Goal: Transaction & Acquisition: Subscribe to service/newsletter

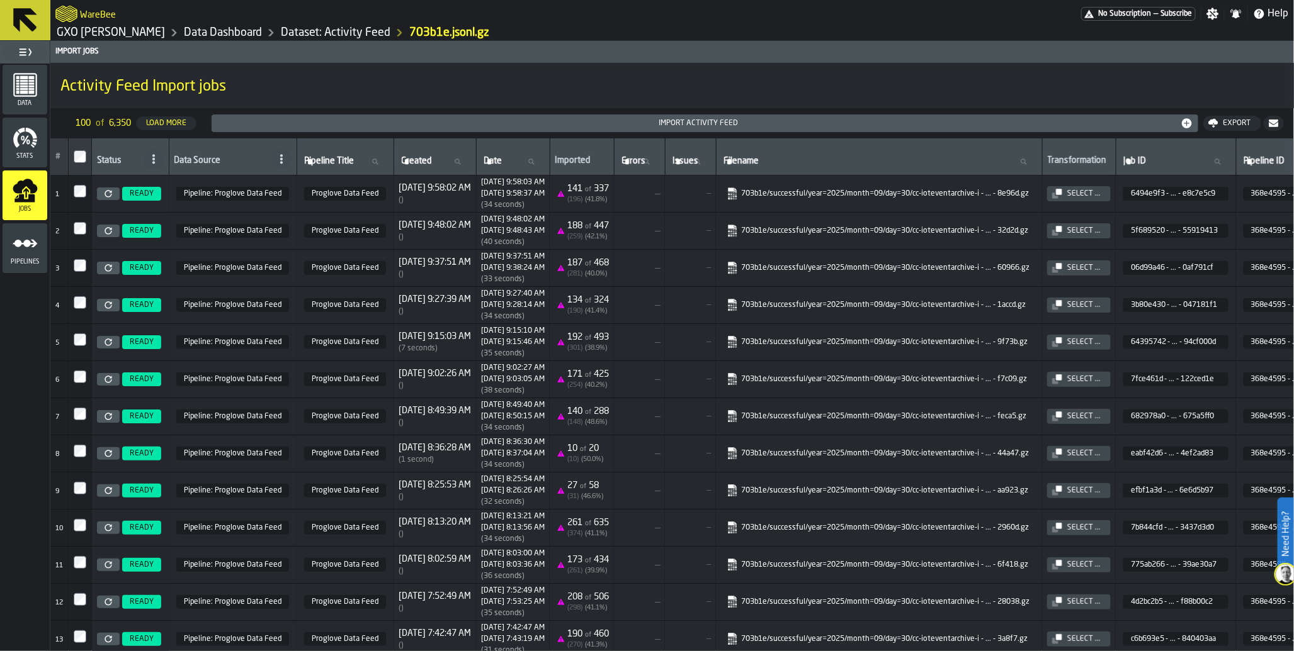
click at [1108, 11] on span "No Subscription" at bounding box center [1124, 13] width 53 height 9
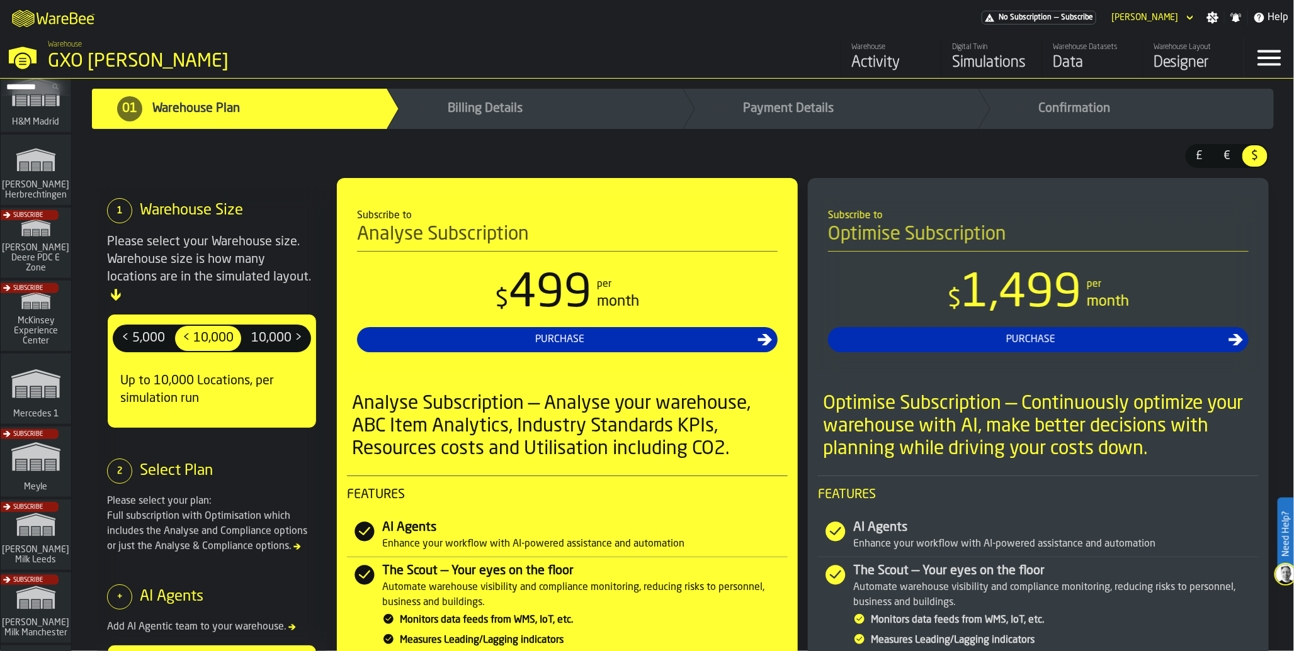
scroll to position [405, 0]
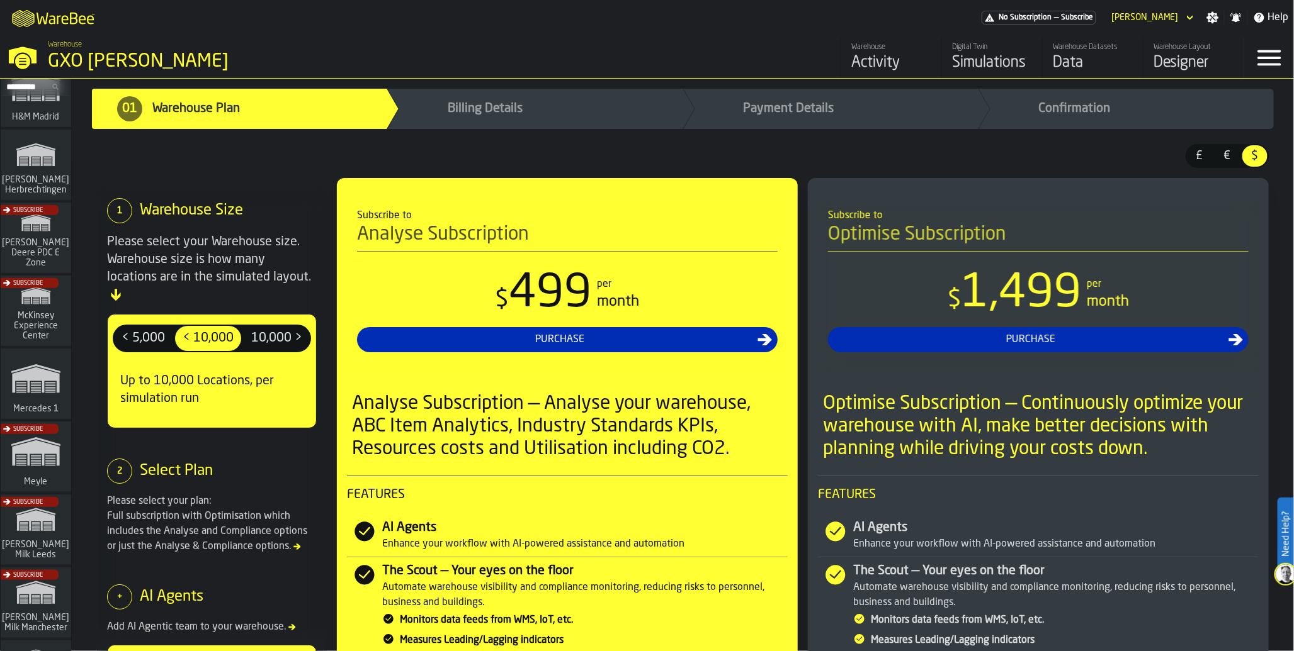
click at [48, 448] on div "Subscribe" at bounding box center [33, 460] width 70 height 73
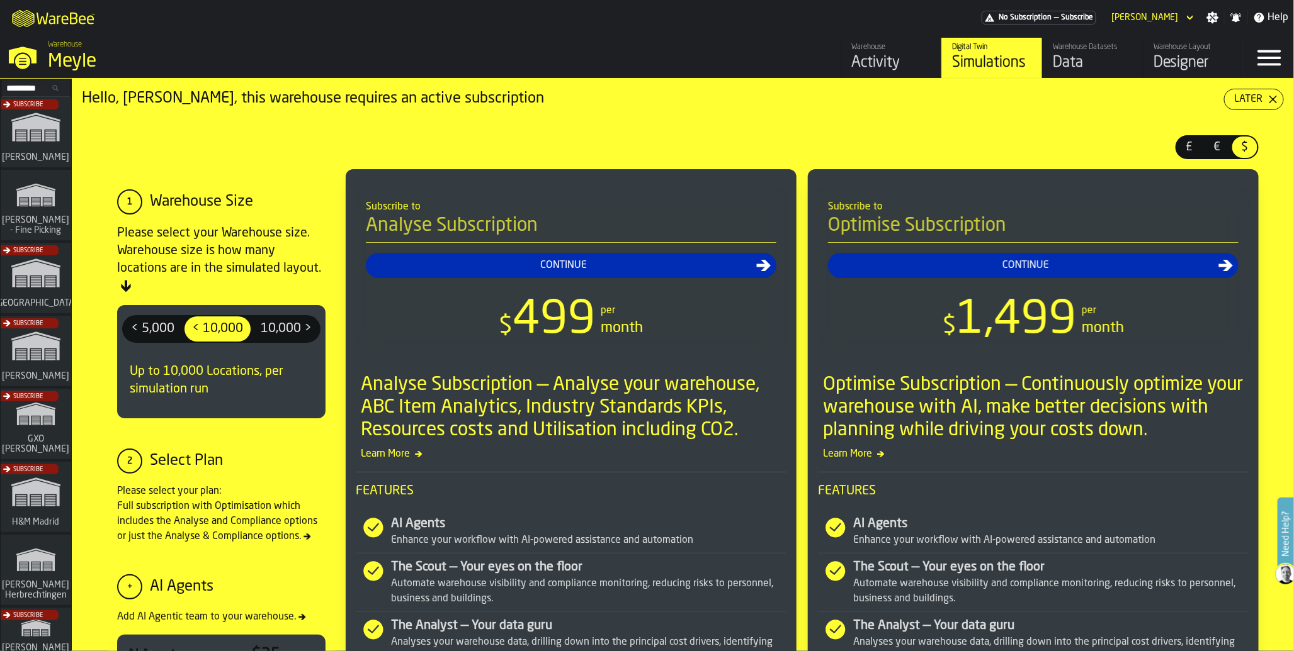
click at [1059, 60] on div "Data" at bounding box center [1092, 63] width 80 height 20
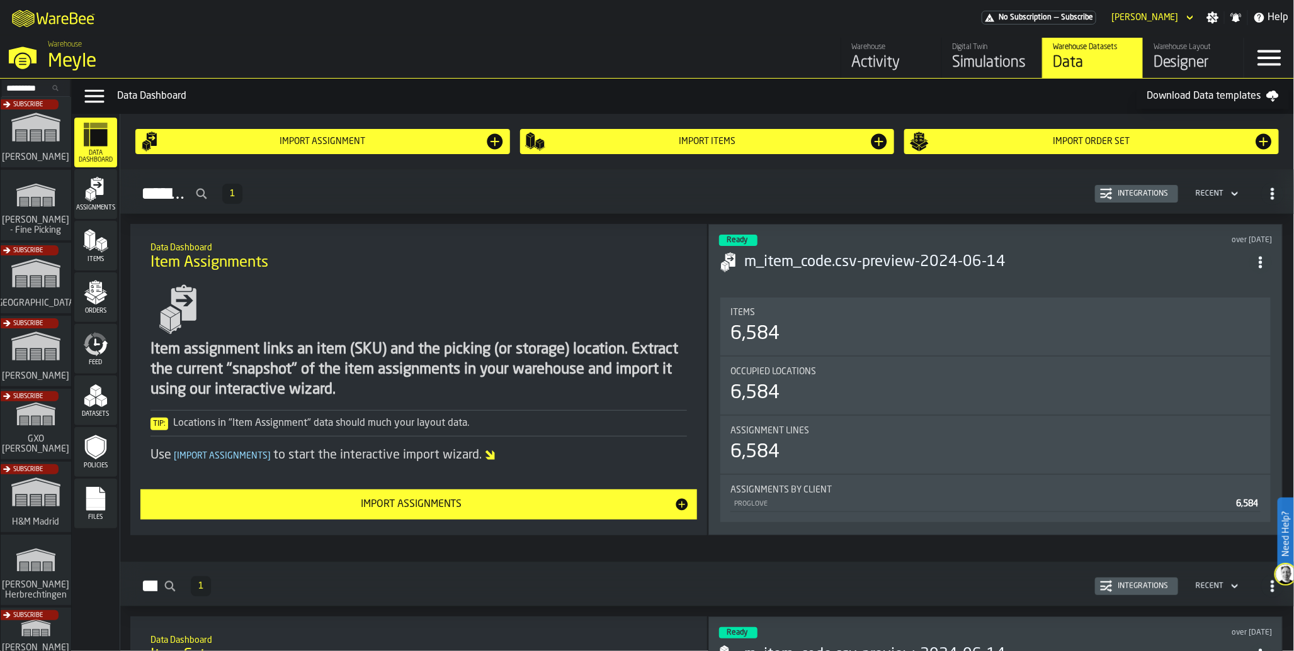
click at [109, 358] on div "Feed" at bounding box center [95, 349] width 43 height 35
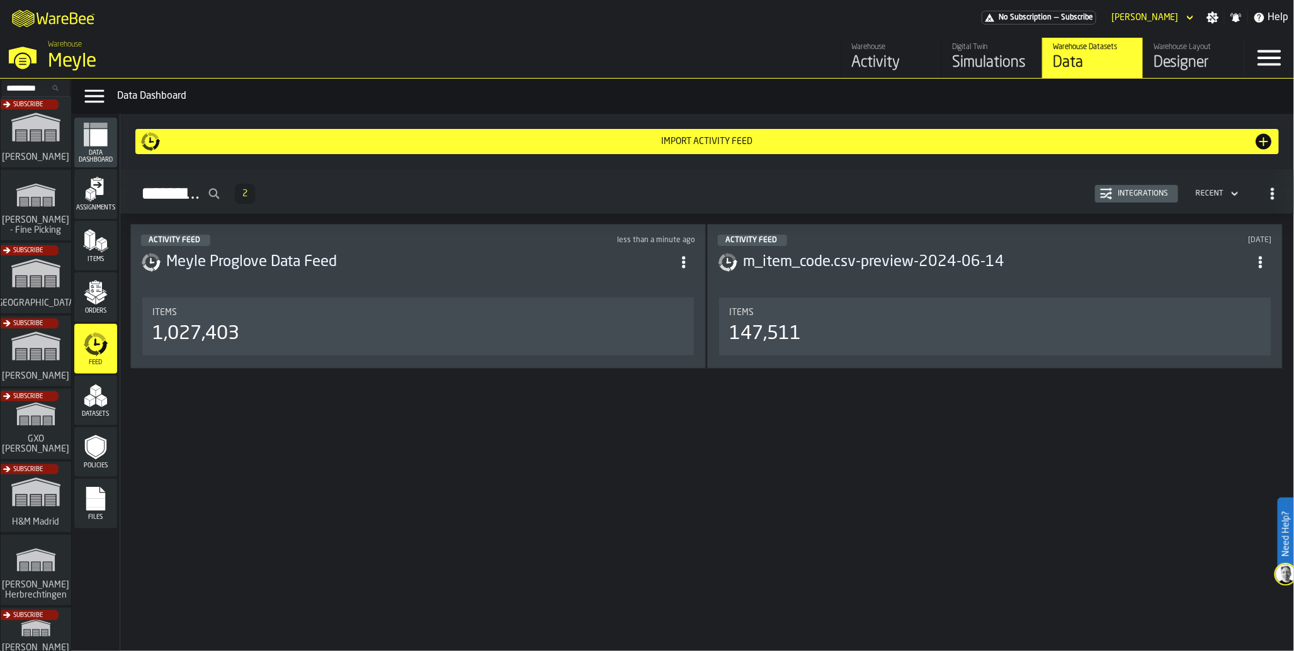
click at [162, 346] on div "1,027,403" at bounding box center [195, 334] width 87 height 23
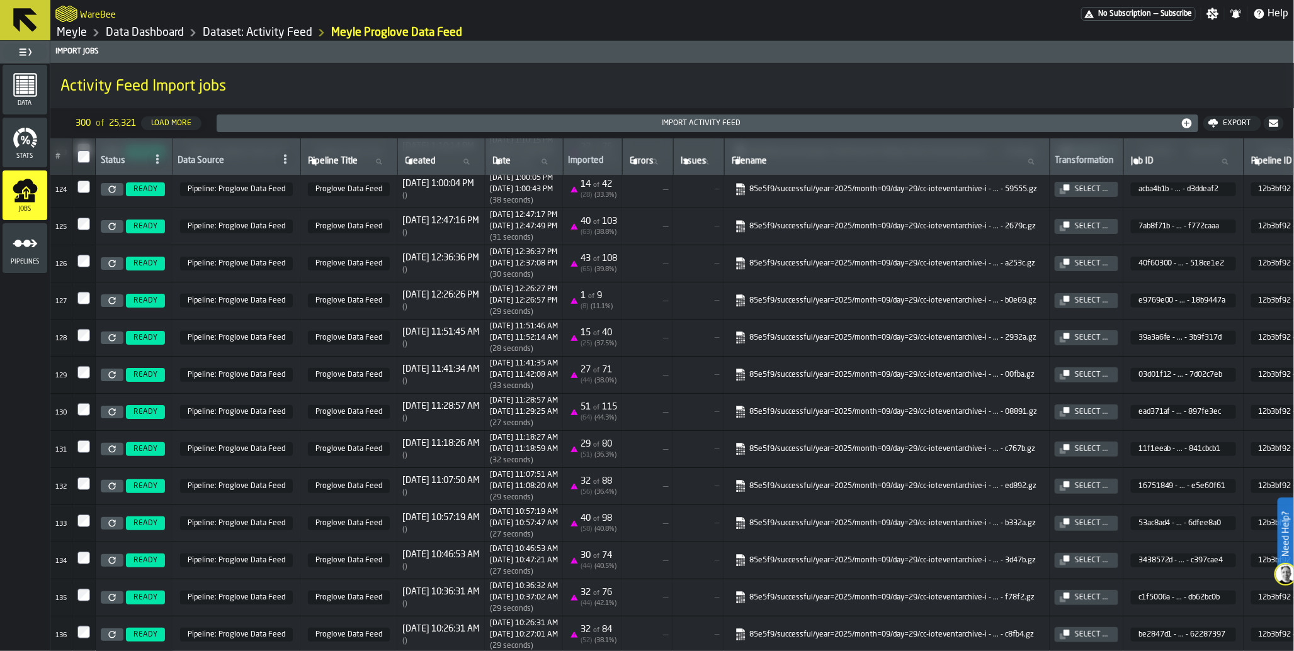
scroll to position [4642, 0]
